Goal: Information Seeking & Learning: Learn about a topic

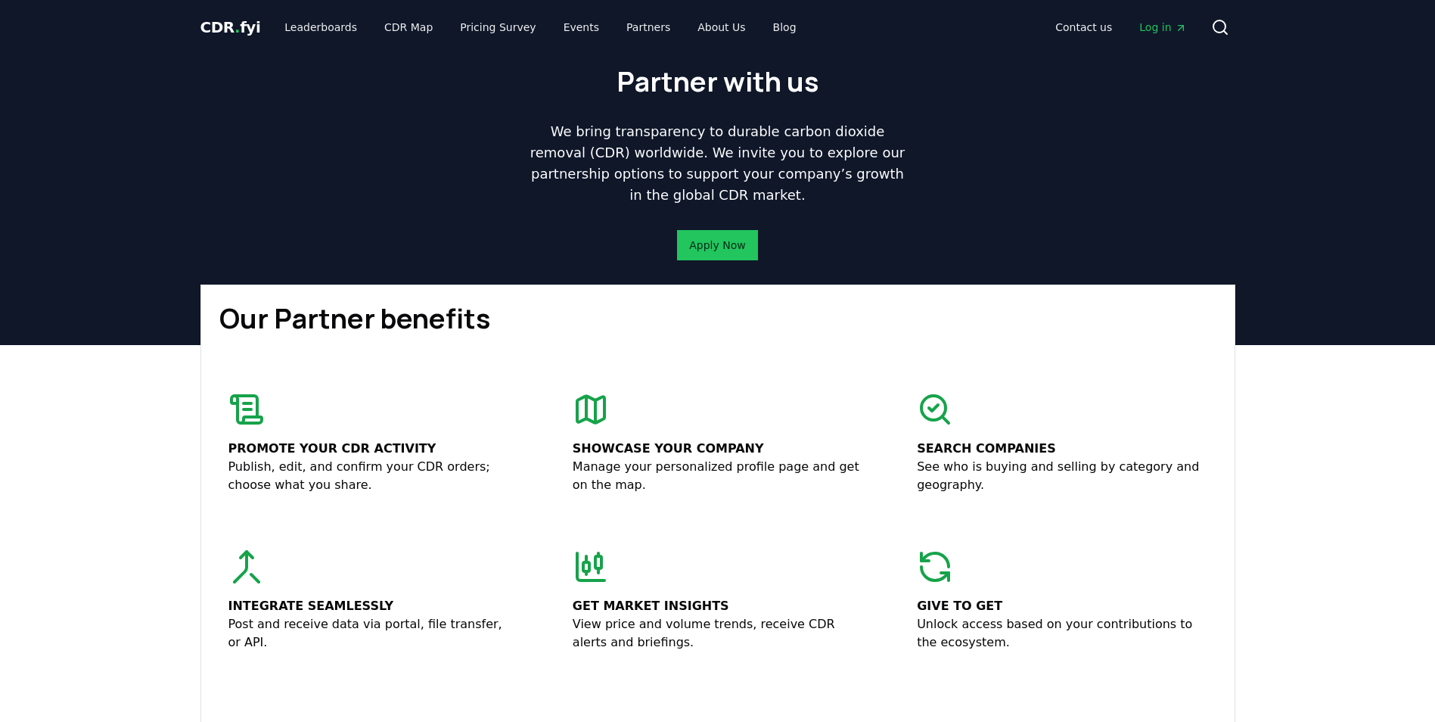
drag, startPoint x: 169, startPoint y: 480, endPoint x: 194, endPoint y: 196, distance: 285.5
click at [331, 33] on link "Leaderboards" at bounding box center [320, 27] width 97 height 27
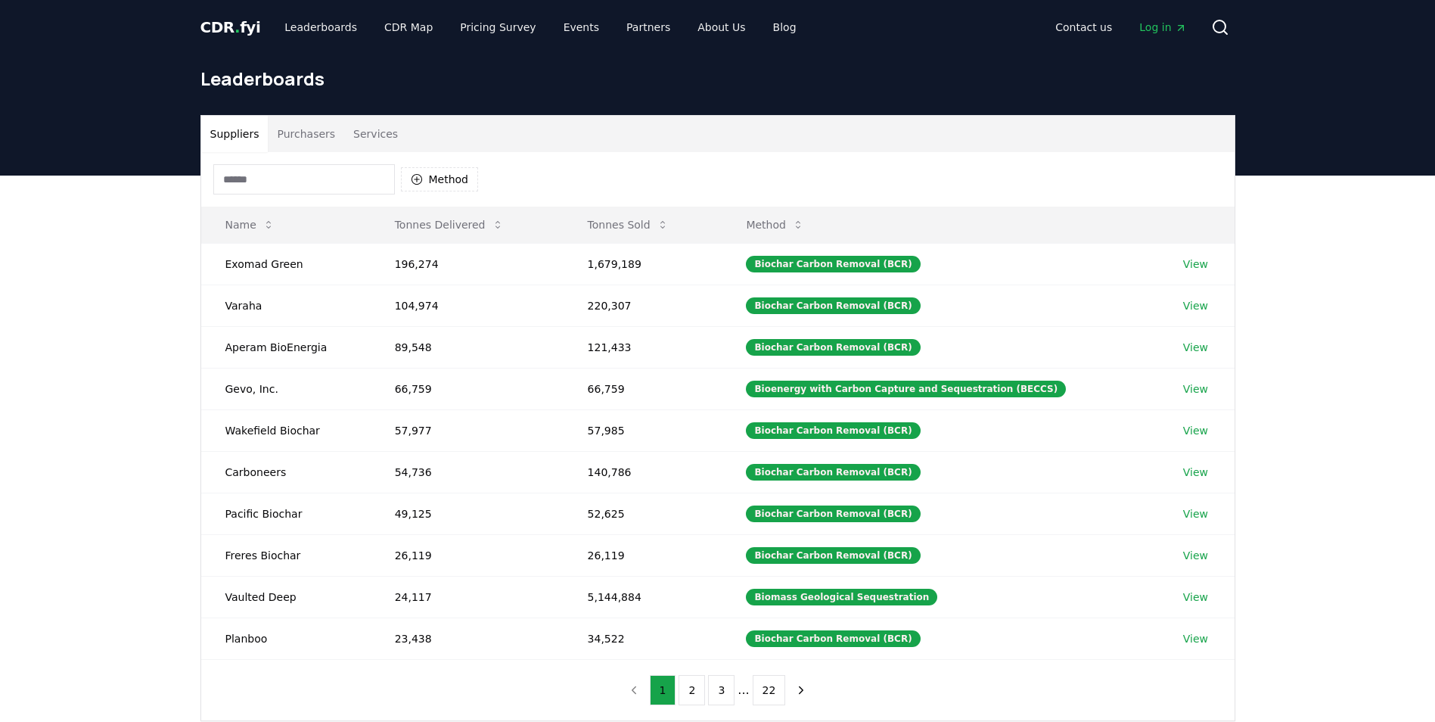
click at [378, 136] on button "Services" at bounding box center [375, 134] width 63 height 36
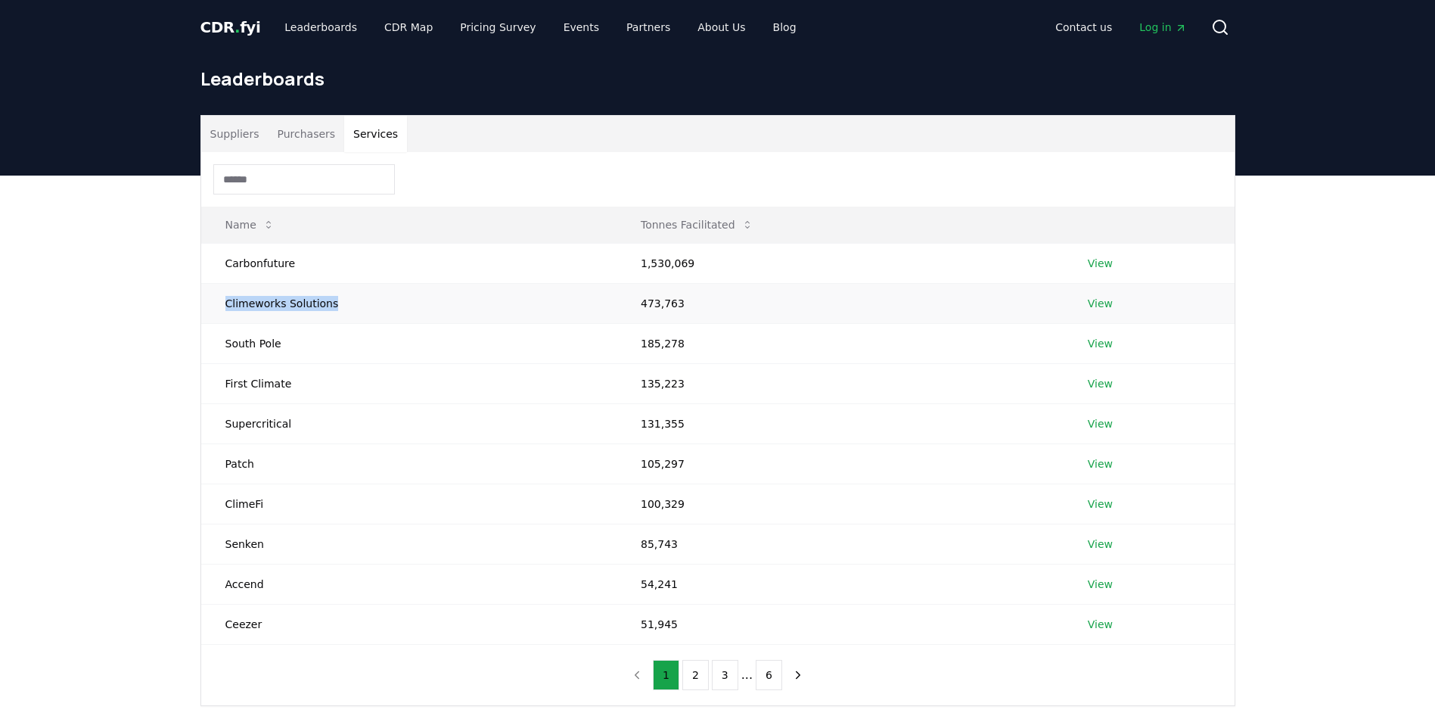
drag, startPoint x: 225, startPoint y: 300, endPoint x: 330, endPoint y: 305, distance: 104.5
click at [330, 305] on td "Climeworks Solutions" at bounding box center [408, 303] width 415 height 40
click at [327, 305] on td "Climeworks Solutions" at bounding box center [408, 303] width 415 height 40
click at [82, 315] on div "Suppliers Purchasers Services Name Tonnes Facilitated Carbonfuture 1,530,069 Vi…" at bounding box center [717, 470] width 1435 height 591
click at [1094, 263] on link "View" at bounding box center [1100, 263] width 25 height 15
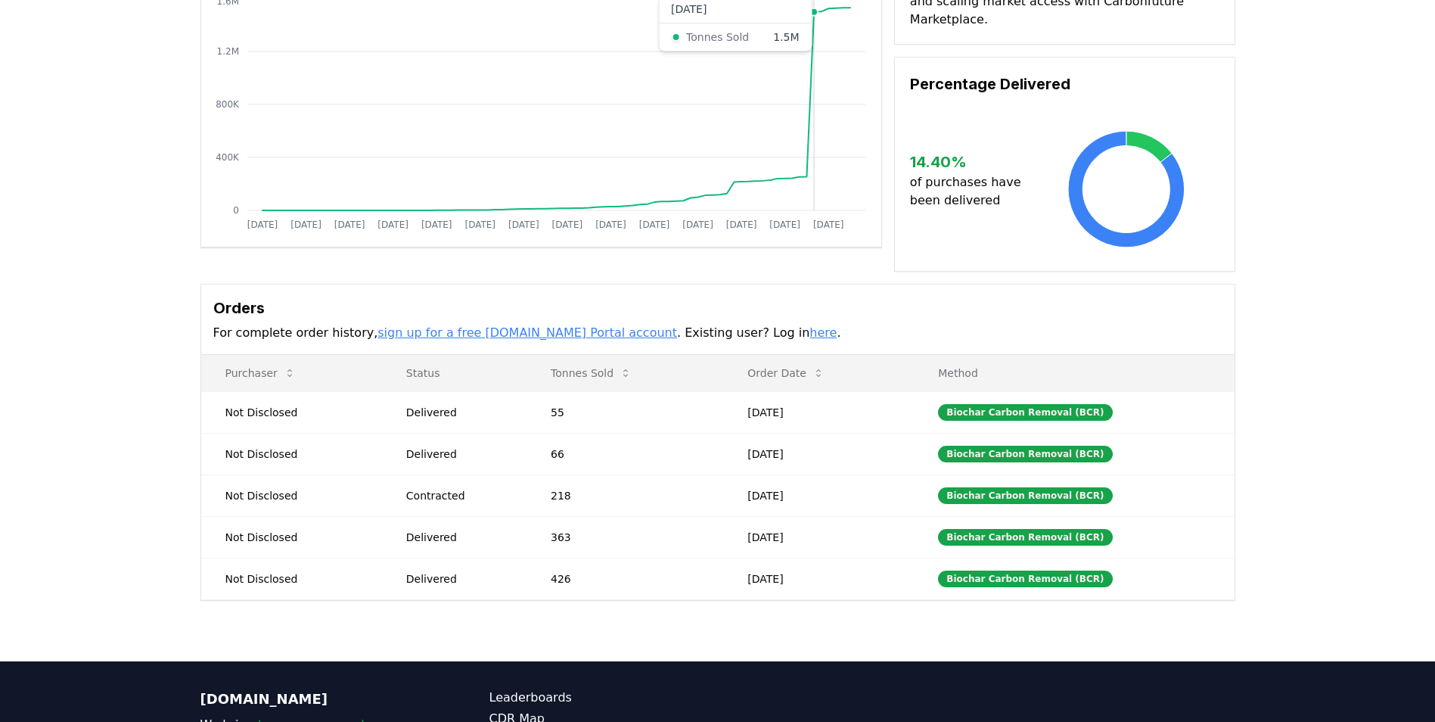
scroll to position [227, 0]
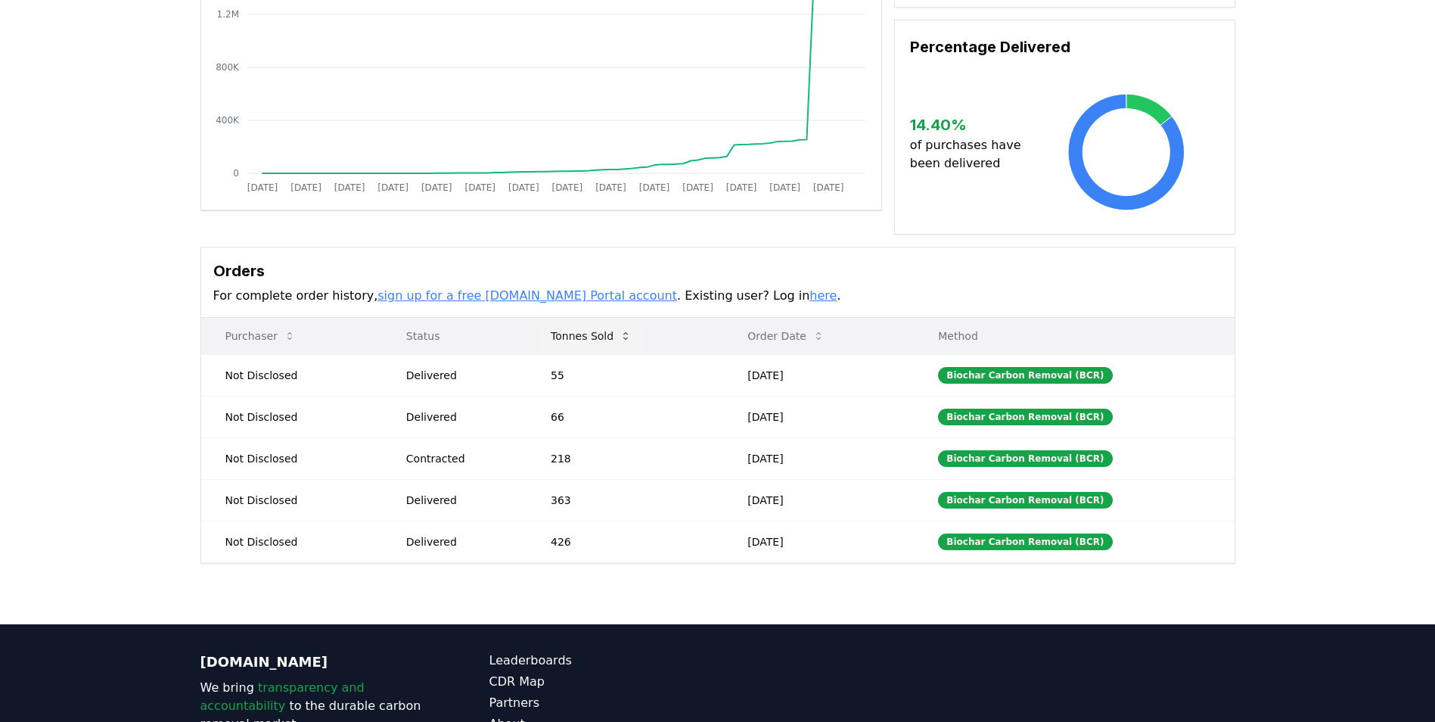
click at [607, 321] on button "Tonnes Sold" at bounding box center [591, 336] width 105 height 30
click at [600, 323] on button "Tonnes Sold" at bounding box center [591, 336] width 105 height 30
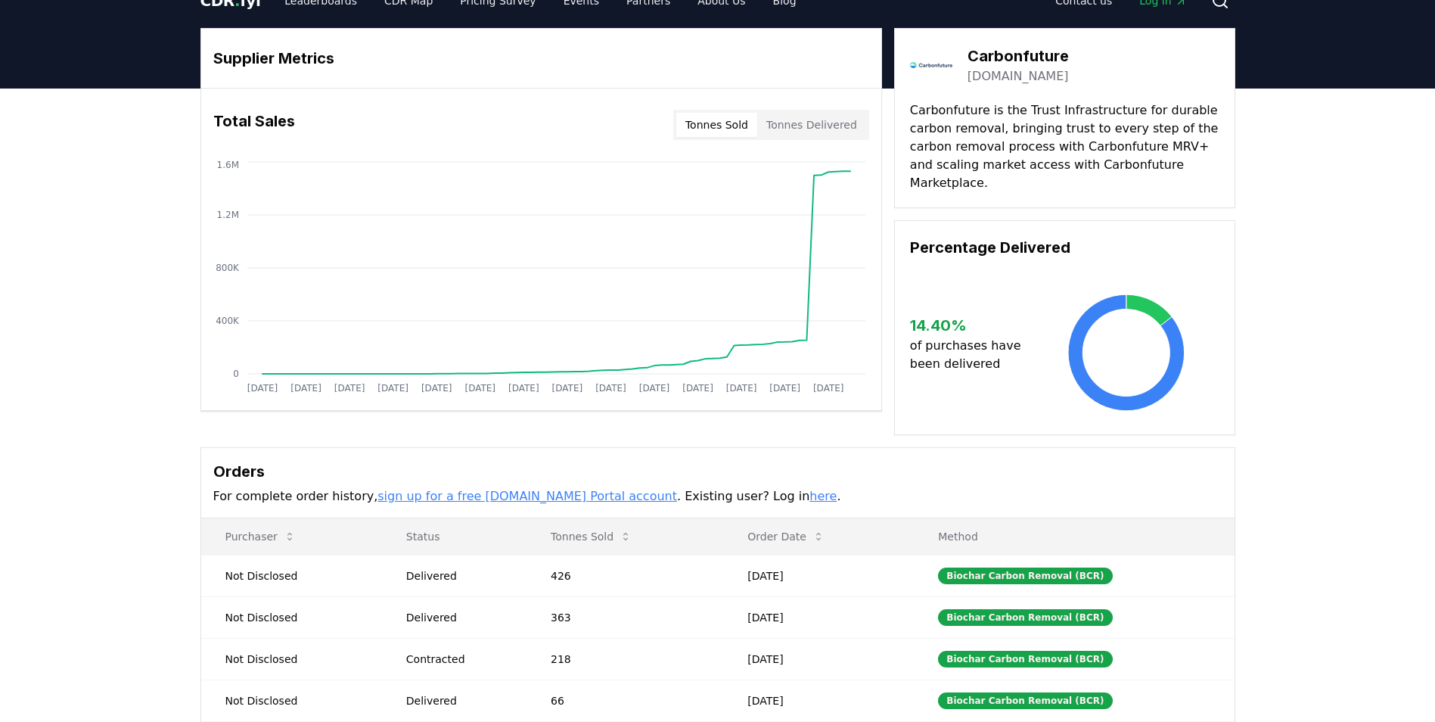
scroll to position [0, 0]
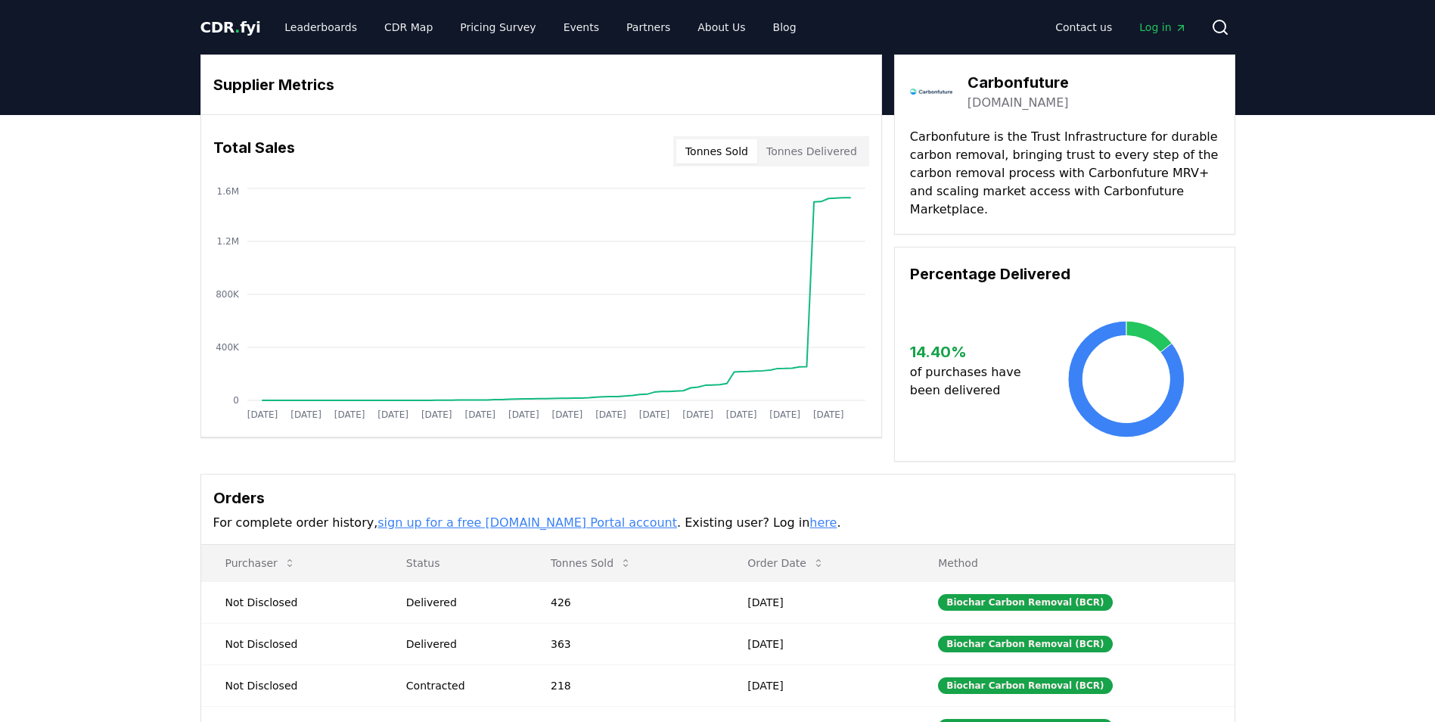
click at [1156, 20] on span "Log in" at bounding box center [1162, 27] width 47 height 15
